Goal: Contribute content

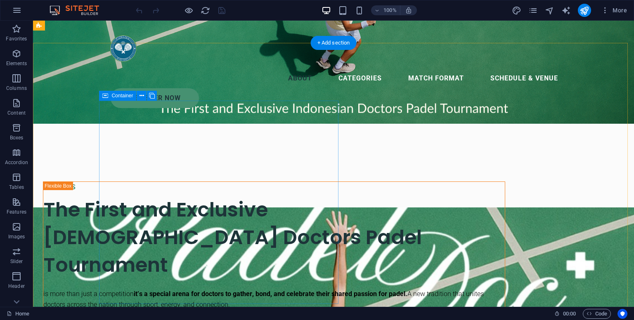
scroll to position [58, 0]
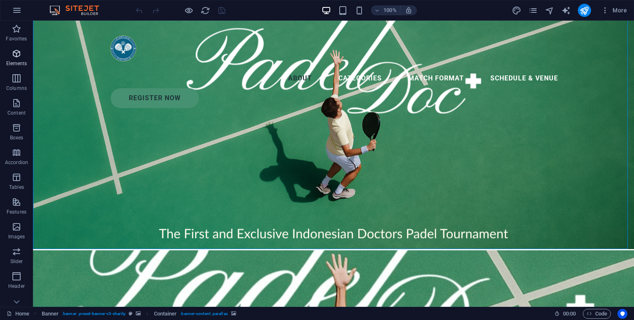
click at [19, 57] on icon "button" at bounding box center [17, 54] width 10 height 10
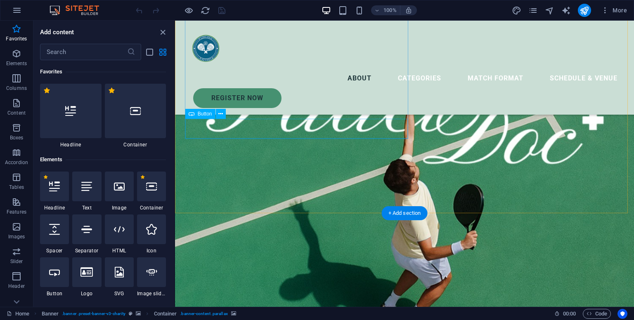
scroll to position [636, 0]
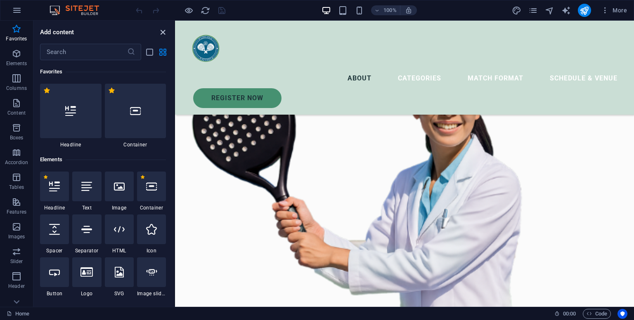
click at [166, 34] on icon "close panel" at bounding box center [162, 32] width 9 height 9
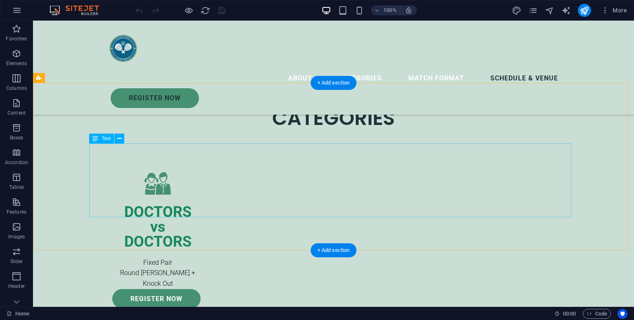
scroll to position [1185, 0]
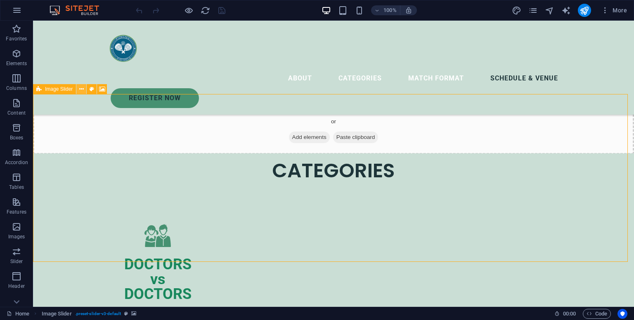
click at [78, 90] on button at bounding box center [81, 89] width 10 height 10
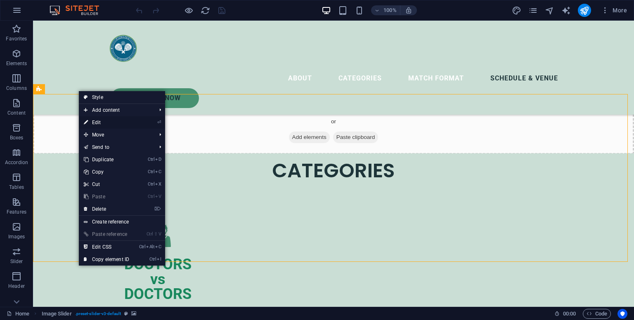
click at [97, 123] on link "⏎ Edit" at bounding box center [106, 122] width 55 height 12
select select "region"
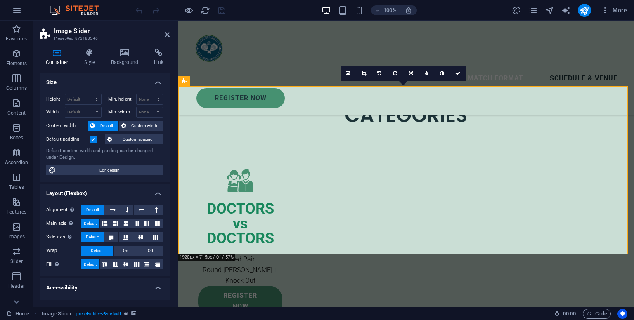
scroll to position [1195, 0]
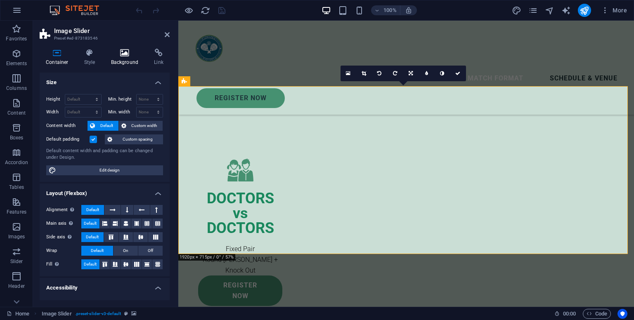
click at [120, 56] on icon at bounding box center [125, 53] width 40 height 8
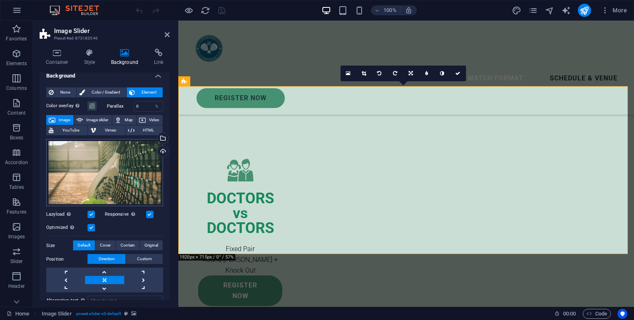
scroll to position [0, 0]
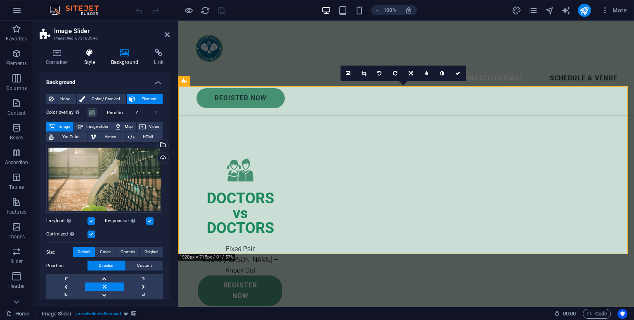
click at [100, 55] on icon at bounding box center [90, 53] width 24 height 8
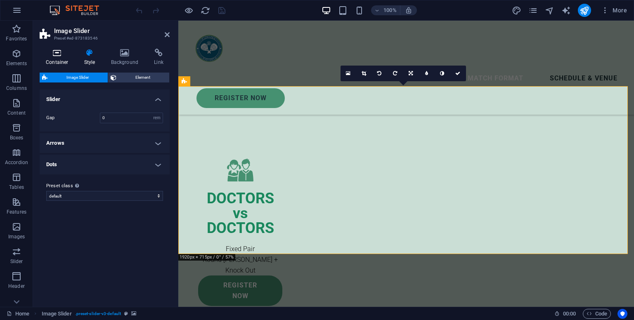
click at [62, 61] on h4 "Container" at bounding box center [59, 57] width 38 height 17
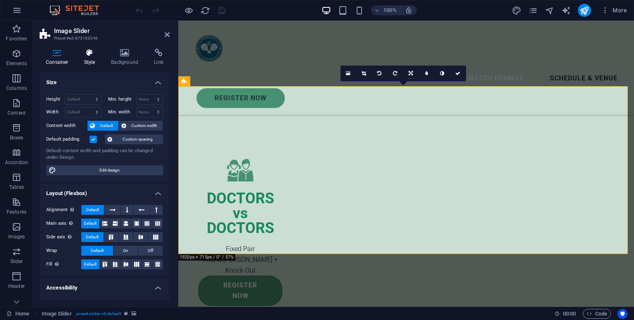
click at [89, 59] on h4 "Style" at bounding box center [91, 57] width 27 height 17
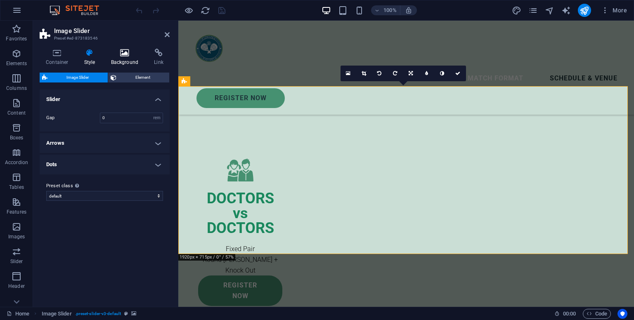
click at [125, 55] on icon at bounding box center [125, 53] width 40 height 8
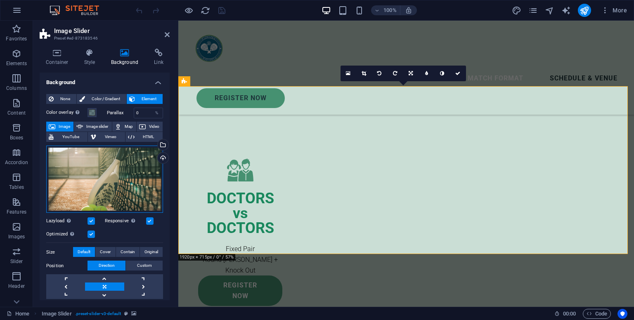
click at [109, 173] on div "Drag files here, click to choose files or select files from Files or our free s…" at bounding box center [104, 180] width 117 height 68
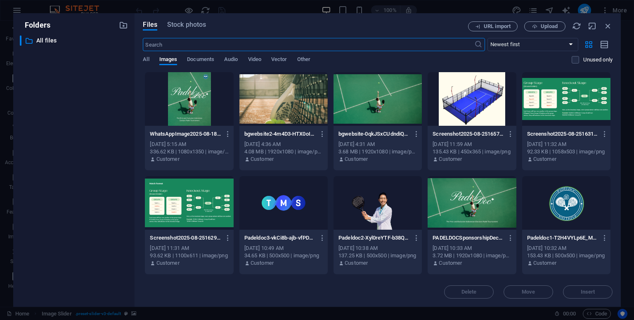
scroll to position [1397, 0]
click at [609, 25] on icon "button" at bounding box center [607, 25] width 9 height 9
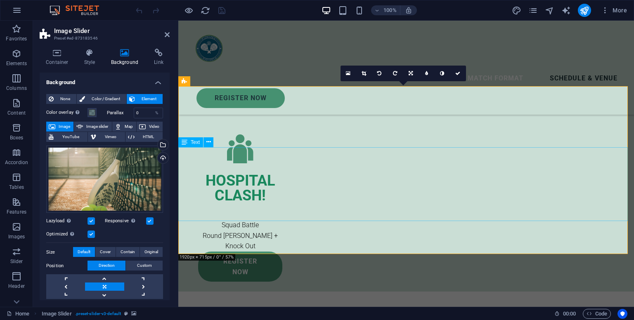
scroll to position [1195, 0]
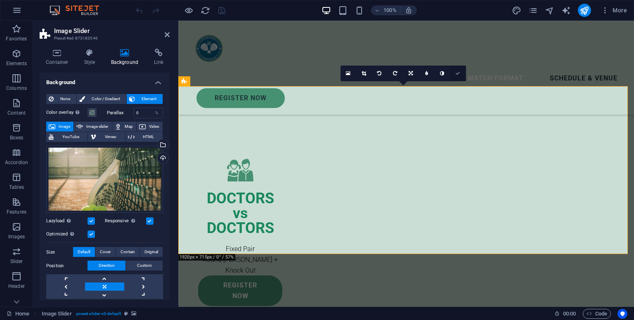
click at [460, 73] on icon at bounding box center [457, 73] width 5 height 5
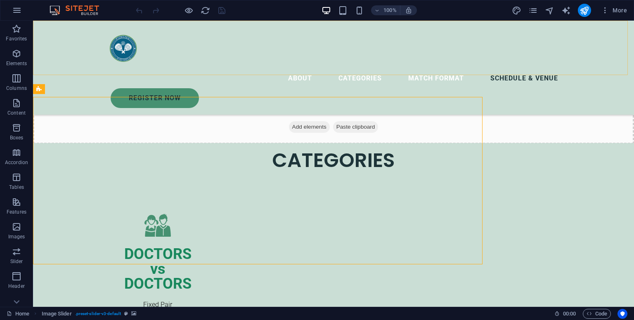
scroll to position [1185, 0]
